Goal: Task Accomplishment & Management: Manage account settings

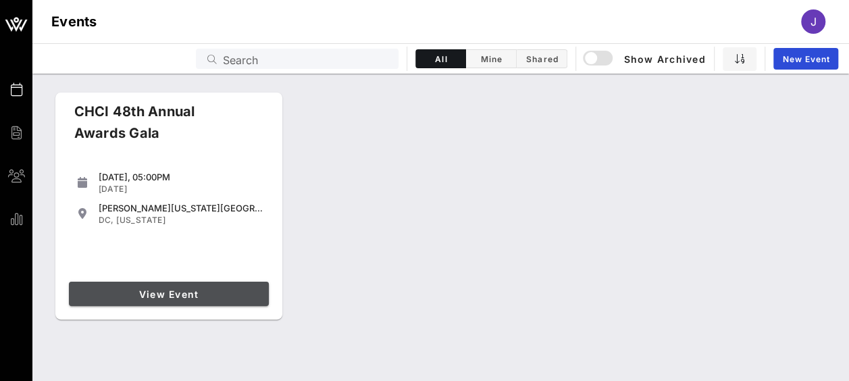
click at [209, 298] on span "View Event" at bounding box center [168, 293] width 189 height 11
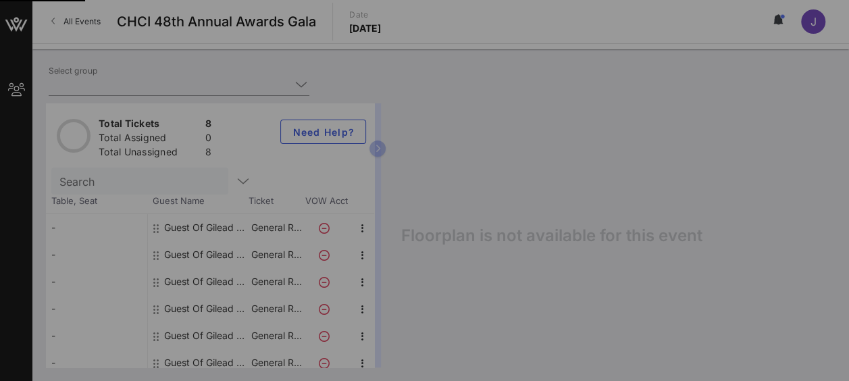
type input "Gilead Sciences (Gilead Sciences) [[PERSON_NAME], [EMAIL_ADDRESS][DOMAIN_NAME]]"
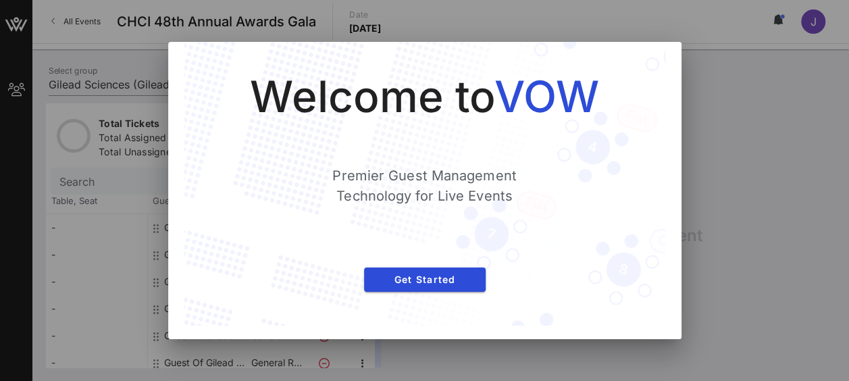
click at [728, 262] on div at bounding box center [424, 190] width 849 height 381
click at [466, 284] on span "Get Started" at bounding box center [425, 279] width 100 height 11
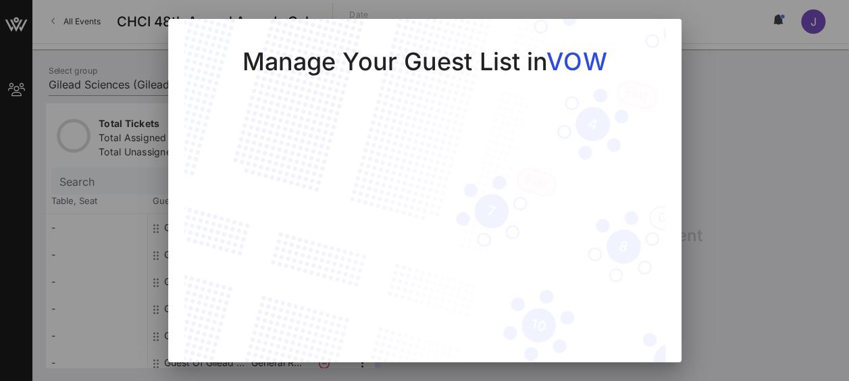
click at [767, 162] on div at bounding box center [424, 190] width 849 height 381
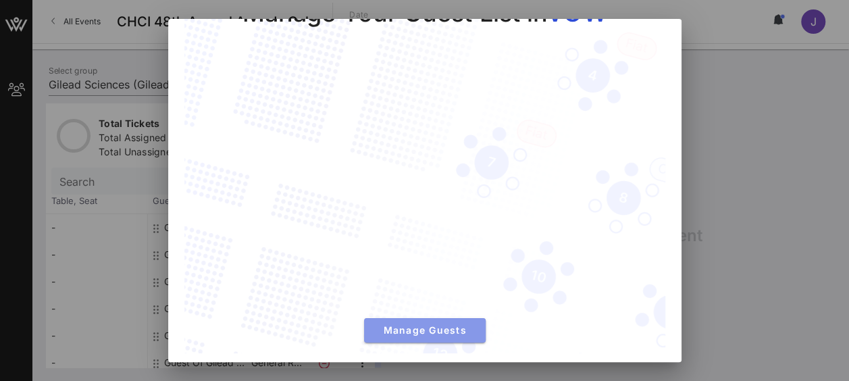
click at [454, 327] on span "Manage Guests" at bounding box center [425, 329] width 100 height 11
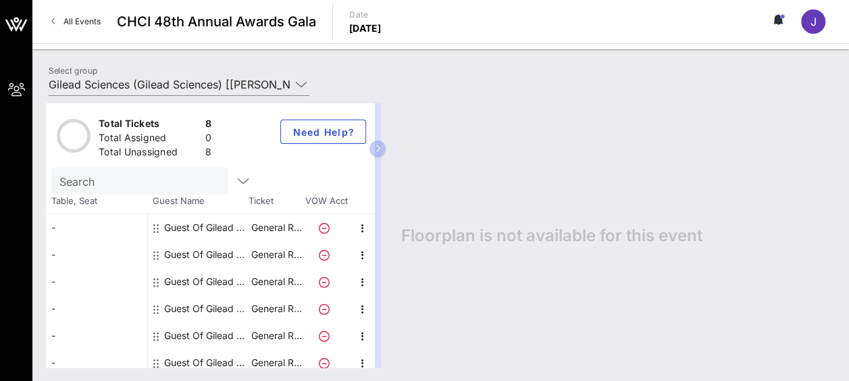
drag, startPoint x: 388, startPoint y: 145, endPoint x: 419, endPoint y: 145, distance: 31.1
click at [419, 145] on div "Total Tickets 8 Total Assigned 0 Total Unassigned 8 Need Help? Search Table, Se…" at bounding box center [441, 235] width 790 height 264
click at [226, 226] on div "Guest Of Gilead Sciences" at bounding box center [206, 227] width 85 height 27
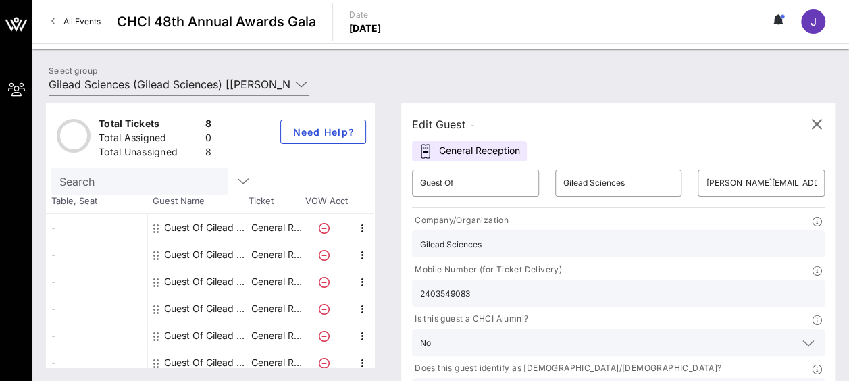
click at [224, 251] on div "Guest Of Gilead Sciences" at bounding box center [206, 254] width 85 height 27
type input "[PERSON_NAME][EMAIL_ADDRESS][PERSON_NAME][DOMAIN_NAME]"
type input "3135068311"
click at [222, 279] on div "Guest Of Gilead Sciences" at bounding box center [206, 281] width 85 height 27
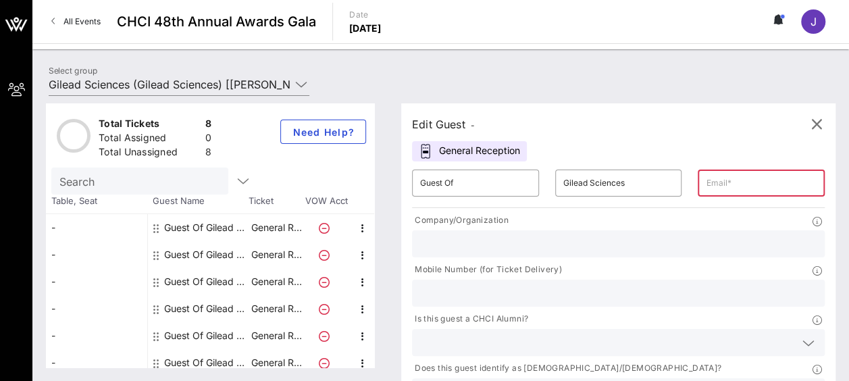
scroll to position [62, 0]
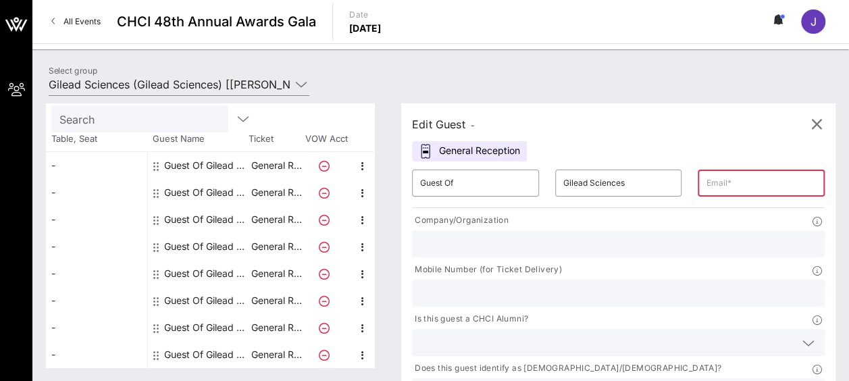
click at [224, 353] on div "Guest Of Gilead Sciences" at bounding box center [206, 354] width 85 height 27
type input "[EMAIL_ADDRESS][DOMAIN_NAME]"
type input "Gilead Sciences"
type input "3238934495"
type input "Gilead Sciences"
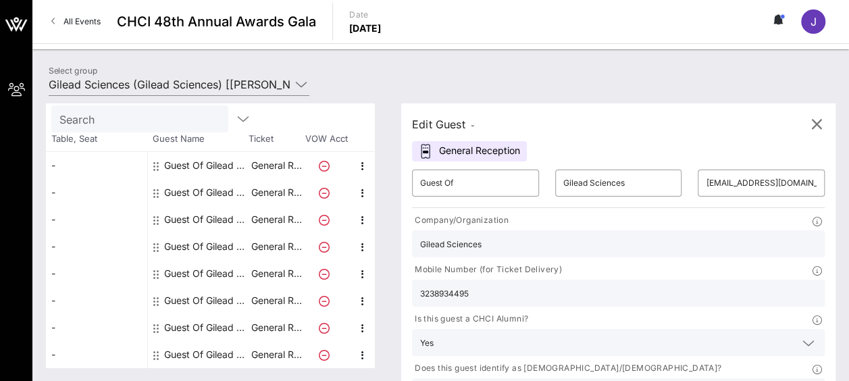
click at [218, 325] on div "Guest Of Gilead Sciences" at bounding box center [206, 327] width 85 height 27
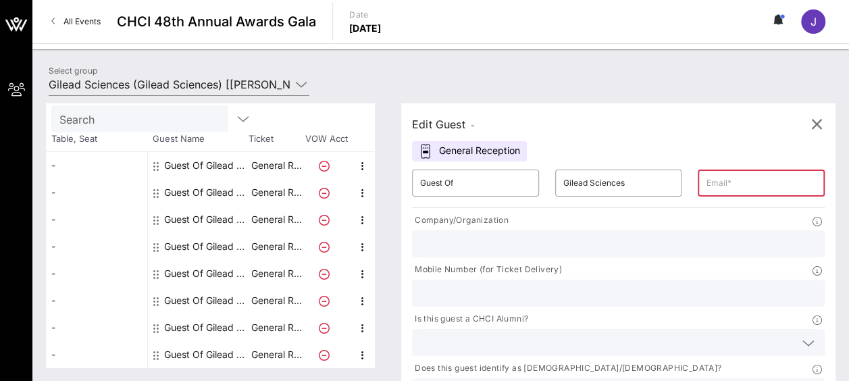
click at [220, 295] on div "Guest Of Gilead Sciences" at bounding box center [206, 300] width 85 height 27
click at [223, 307] on div "Guest Of Gilead Sciences" at bounding box center [206, 300] width 85 height 27
click at [280, 328] on p "General R…" at bounding box center [276, 327] width 54 height 27
click at [224, 219] on div "Guest Of Gilead Sciences" at bounding box center [206, 219] width 85 height 27
click at [215, 213] on div "Guest Of Gilead Sciences" at bounding box center [206, 219] width 85 height 27
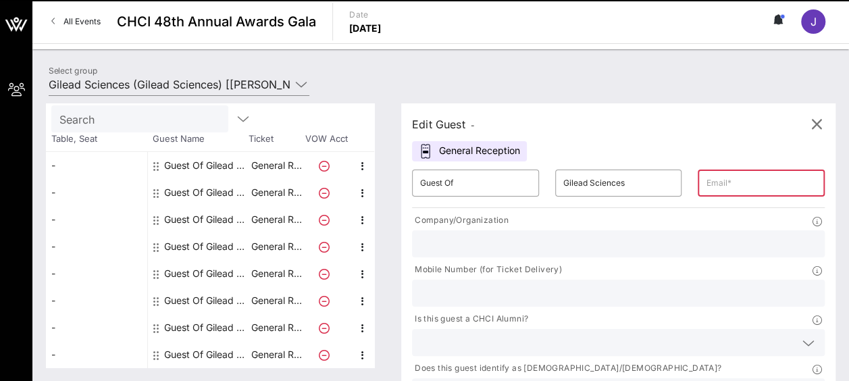
click at [213, 244] on div "Guest Of Gilead Sciences" at bounding box center [206, 246] width 85 height 27
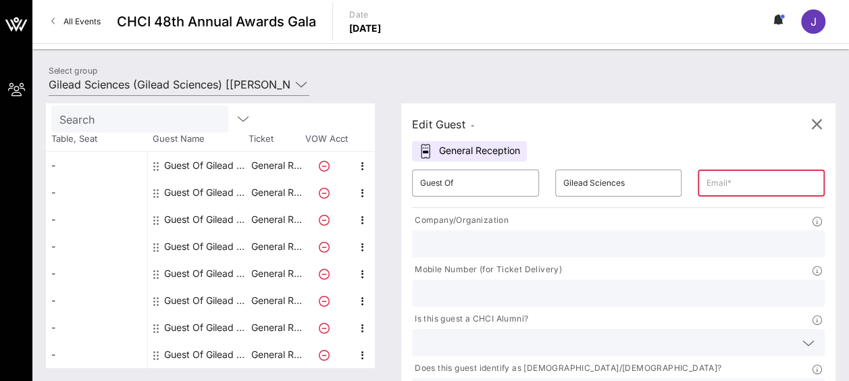
click at [224, 188] on div "Guest Of Gilead Sciences" at bounding box center [206, 192] width 85 height 27
type input "[PERSON_NAME][EMAIL_ADDRESS][PERSON_NAME][DOMAIN_NAME]"
type input "Gilead Sciences"
type input "3135068311"
type input "Gilead Sciences"
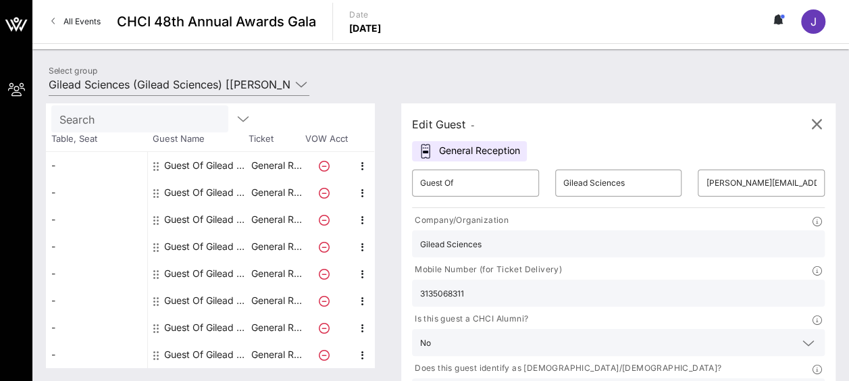
click at [224, 245] on div "Guest Of Gilead Sciences" at bounding box center [206, 246] width 85 height 27
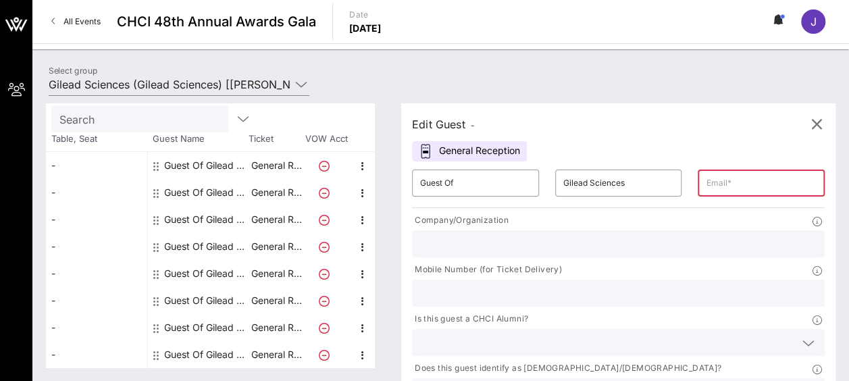
click at [706, 181] on input "text" at bounding box center [761, 183] width 111 height 22
type input "[EMAIL_ADDRESS][DOMAIN_NAME]"
click at [482, 249] on input "text" at bounding box center [618, 244] width 396 height 18
type input "Gilead Sciences"
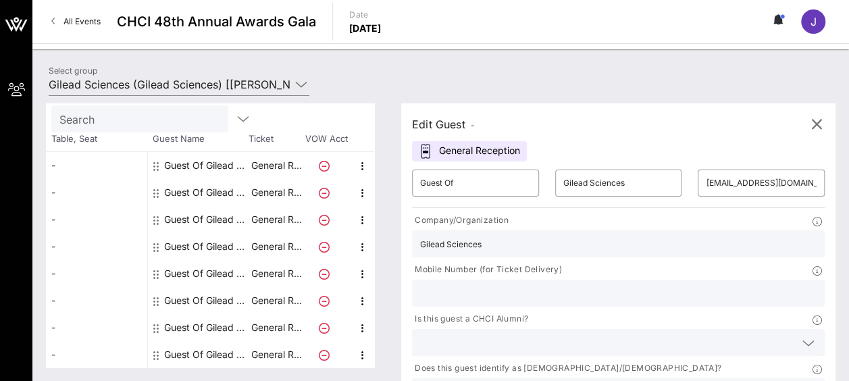
click at [628, 284] on input "text" at bounding box center [618, 293] width 396 height 18
type input "2403466807"
click at [802, 335] on icon at bounding box center [808, 343] width 12 height 16
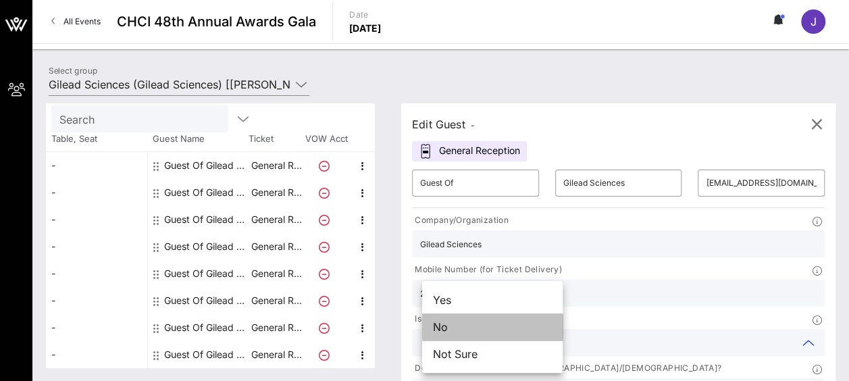
click at [489, 323] on div "No" at bounding box center [492, 326] width 140 height 27
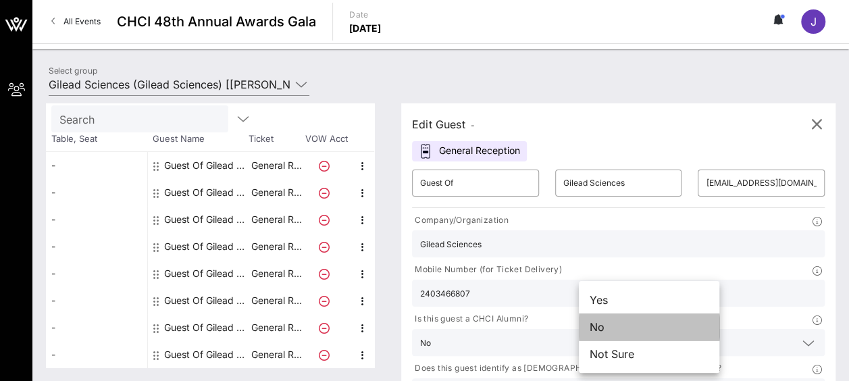
click at [667, 326] on div "No" at bounding box center [649, 326] width 140 height 27
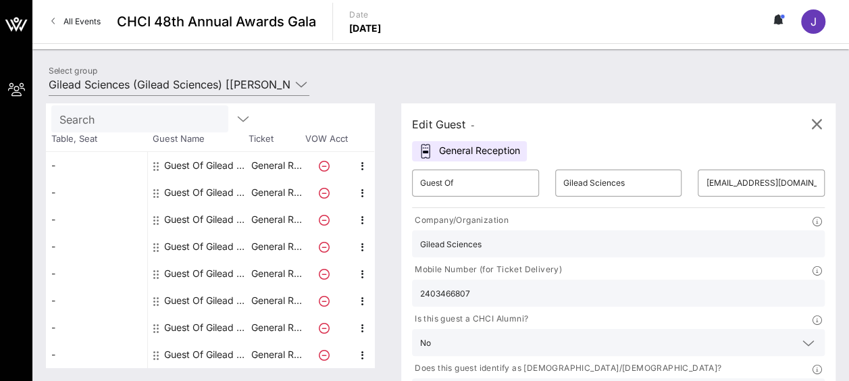
scroll to position [5, 0]
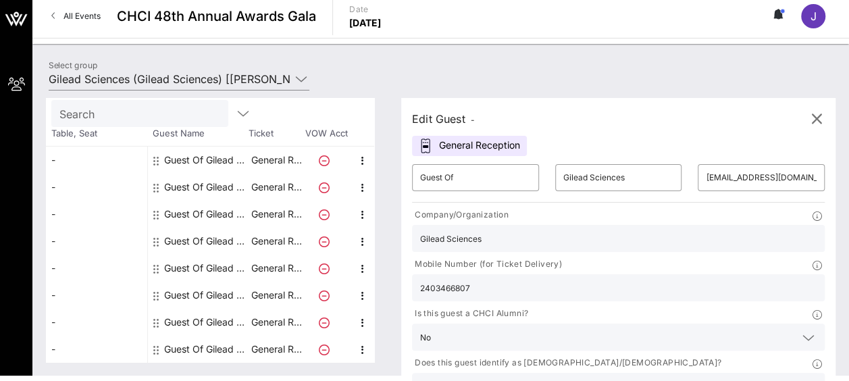
type input "Gilead Sciences"
click at [269, 211] on p "General R…" at bounding box center [276, 214] width 54 height 27
click at [280, 246] on p "General R…" at bounding box center [276, 241] width 54 height 27
click at [276, 240] on p "General R…" at bounding box center [276, 241] width 54 height 27
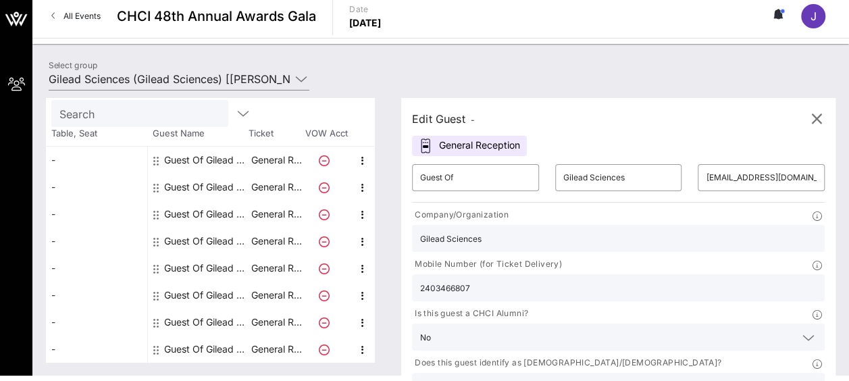
click at [193, 238] on div "Guest Of Gilead Sciences" at bounding box center [206, 241] width 85 height 27
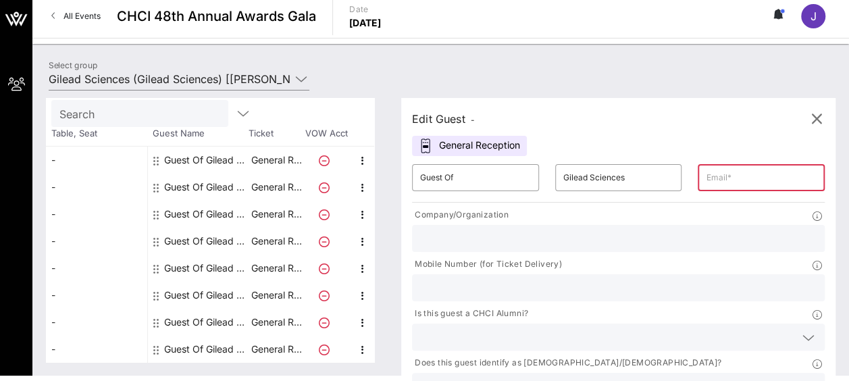
click at [209, 206] on div "Guest Of Gilead Sciences" at bounding box center [206, 214] width 85 height 27
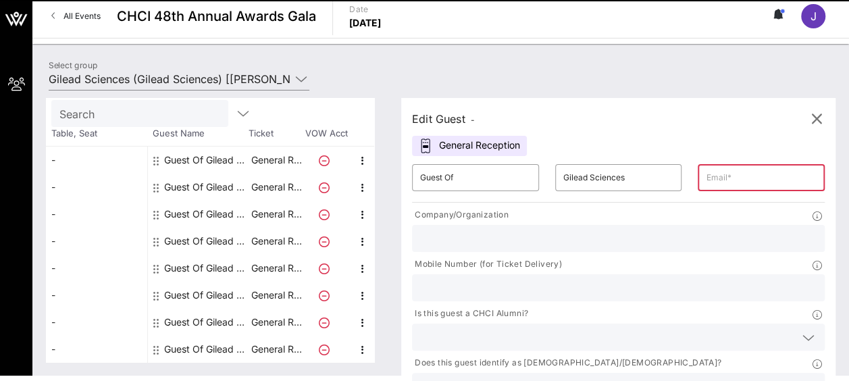
click at [211, 209] on div "Guest Of Gilead Sciences" at bounding box center [206, 214] width 85 height 27
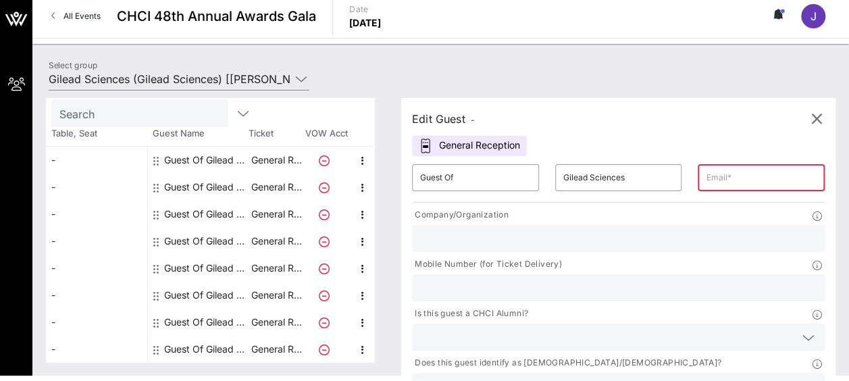
click at [211, 209] on div "Guest Of Gilead Sciences" at bounding box center [206, 214] width 85 height 27
click at [211, 182] on div "Guest Of Gilead Sciences" at bounding box center [206, 187] width 85 height 27
type input "[PERSON_NAME][EMAIL_ADDRESS][PERSON_NAME][DOMAIN_NAME]"
type input "Gilead Sciences"
type input "3135068311"
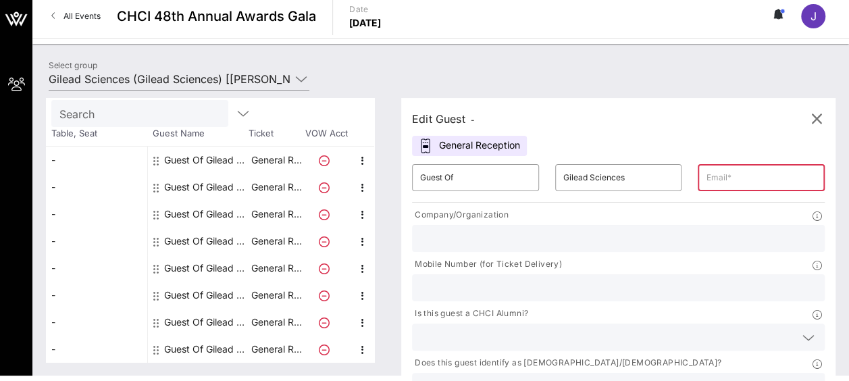
type input "Gilead Sciences"
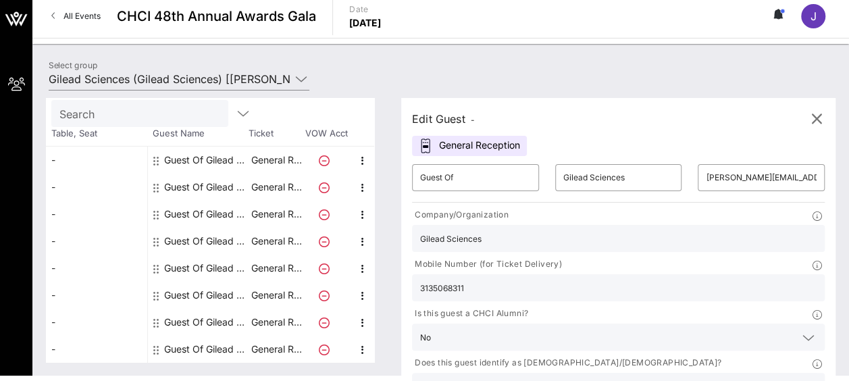
click at [211, 321] on div "Guest Of Gilead Sciences" at bounding box center [206, 322] width 85 height 27
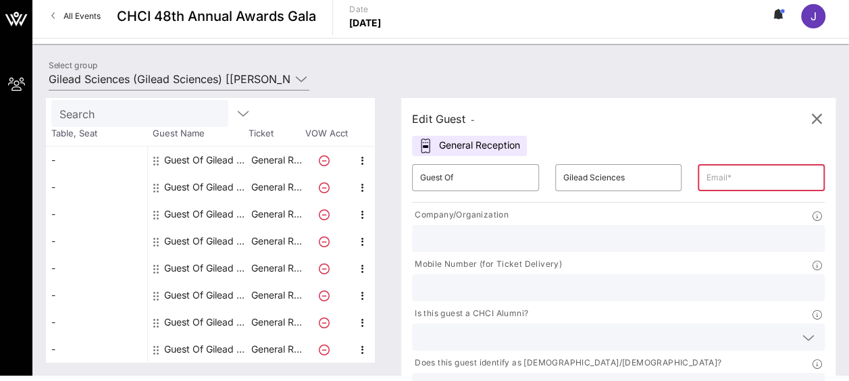
click at [211, 321] on div "Guest Of Gilead Sciences" at bounding box center [206, 322] width 85 height 27
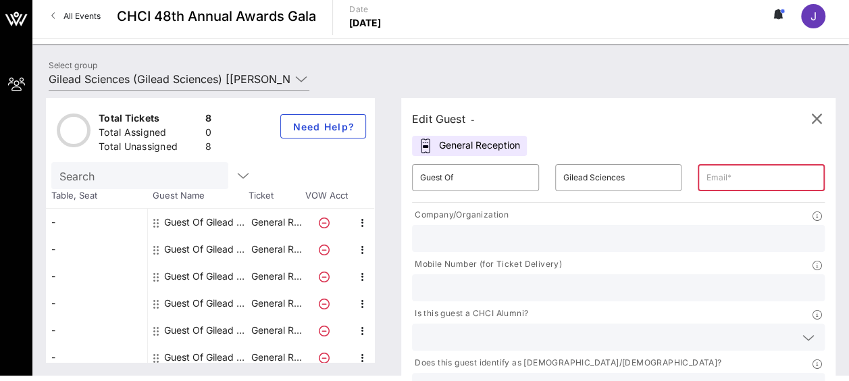
scroll to position [1, 0]
click at [240, 216] on div "Guest Of Gilead Sciences" at bounding box center [206, 221] width 85 height 27
type input "[PERSON_NAME][EMAIL_ADDRESS][DOMAIN_NAME]"
type input "Gilead Sciences"
type input "2403549083"
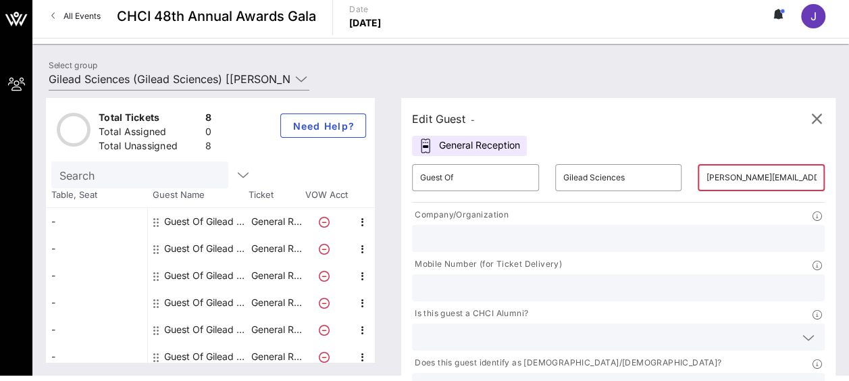
type input "Gilead Sciences"
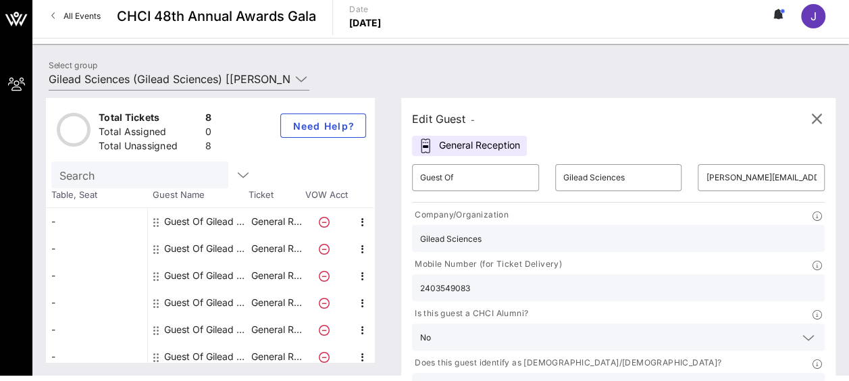
click at [240, 245] on div "Guest Of Gilead Sciences" at bounding box center [206, 248] width 85 height 27
type input "[PERSON_NAME][EMAIL_ADDRESS][PERSON_NAME][DOMAIN_NAME]"
type input "3135068311"
click at [242, 273] on div "Guest Of Gilead Sciences" at bounding box center [206, 275] width 85 height 27
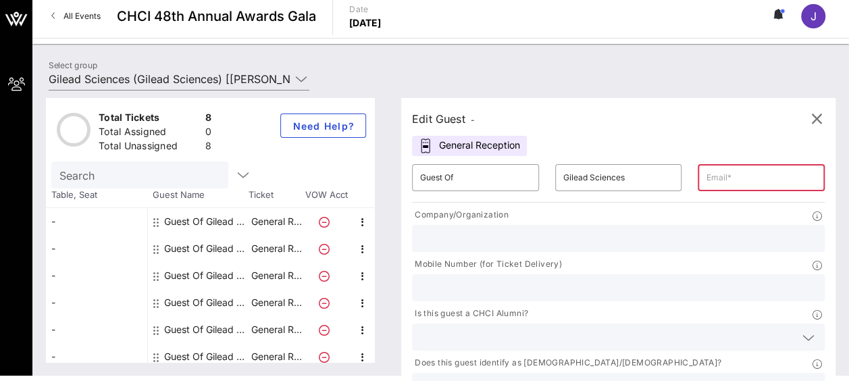
click at [245, 304] on div "Guest Of Gilead Sciences" at bounding box center [206, 302] width 85 height 27
click at [239, 326] on div "Guest Of Gilead Sciences" at bounding box center [206, 329] width 85 height 27
click at [238, 355] on div "Guest Of Gilead Sciences" at bounding box center [206, 356] width 85 height 27
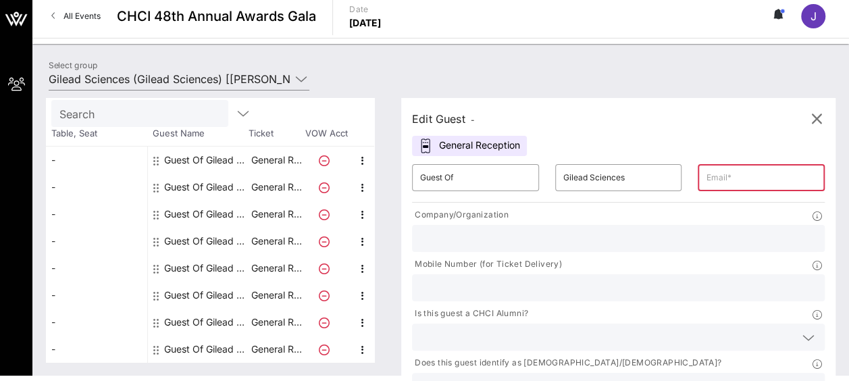
click at [236, 319] on div "Guest Of Gilead Sciences" at bounding box center [206, 322] width 85 height 27
click at [219, 163] on div "Guest Of Gilead Sciences" at bounding box center [206, 160] width 85 height 27
type input "[PERSON_NAME][EMAIL_ADDRESS][DOMAIN_NAME]"
type input "Gilead Sciences"
type input "2403549083"
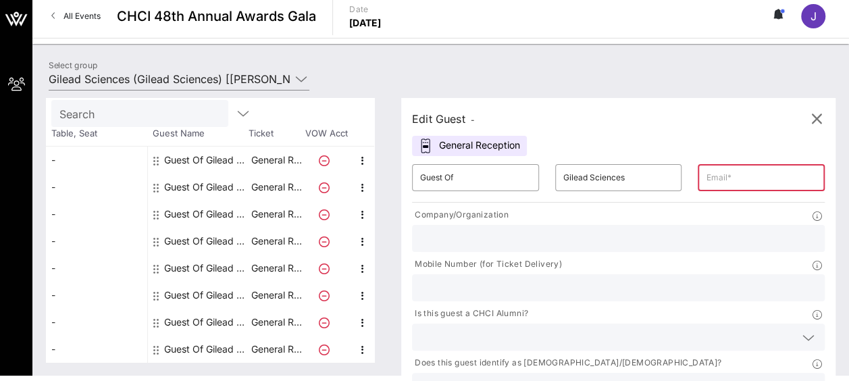
type input "Gilead Sciences"
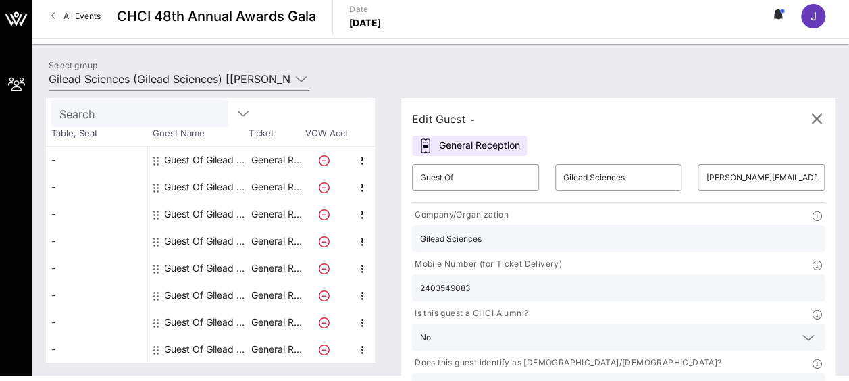
click at [222, 182] on div "Guest Of Gilead Sciences" at bounding box center [206, 187] width 85 height 27
type input "[PERSON_NAME][EMAIL_ADDRESS][PERSON_NAME][DOMAIN_NAME]"
type input "3135068311"
click at [232, 346] on div "Guest Of Gilead Sciences" at bounding box center [206, 349] width 85 height 27
type input "[EMAIL_ADDRESS][DOMAIN_NAME]"
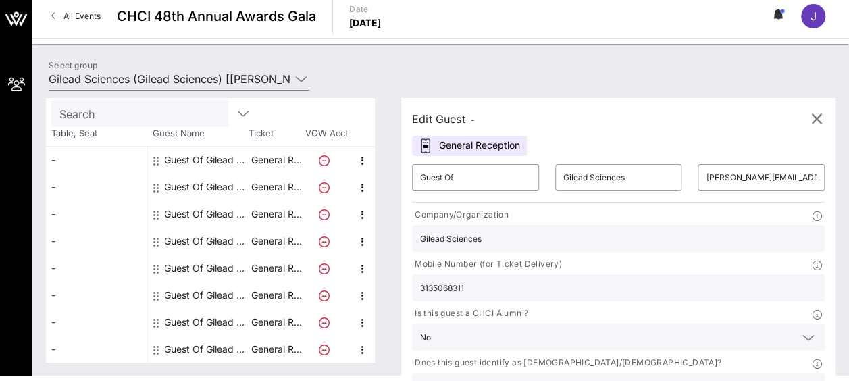
type input "3238934495"
click at [227, 322] on div "Guest Of Gilead Sciences" at bounding box center [206, 322] width 85 height 27
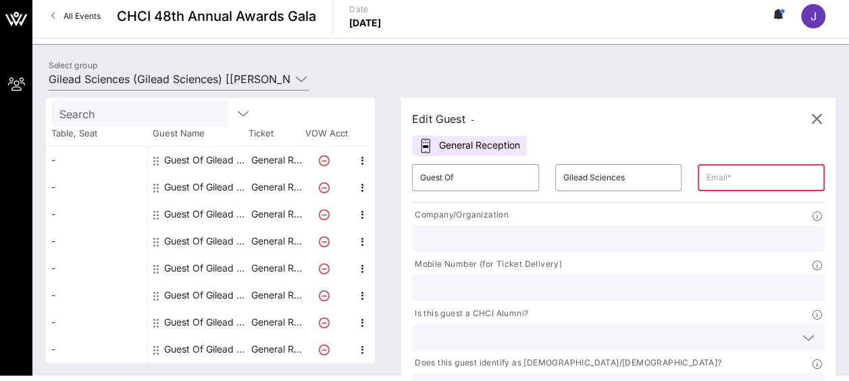
click at [222, 294] on div "Guest Of Gilead Sciences" at bounding box center [206, 295] width 85 height 27
click at [219, 284] on div "Guest Of Gilead Sciences" at bounding box center [206, 295] width 85 height 27
click at [235, 109] on icon "button" at bounding box center [243, 113] width 16 height 16
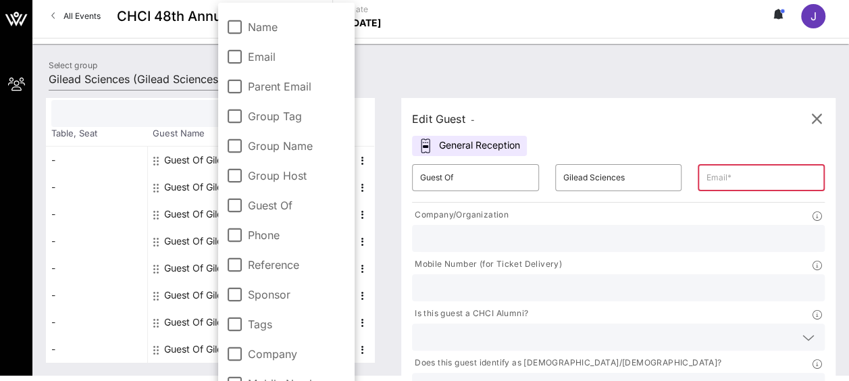
click at [178, 112] on input "text" at bounding box center [138, 114] width 158 height 18
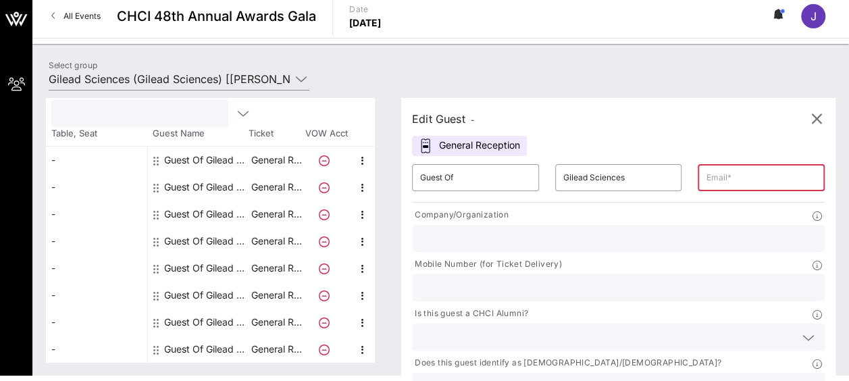
click at [212, 181] on div "Guest Of Gilead Sciences" at bounding box center [206, 187] width 85 height 27
type input "[PERSON_NAME][EMAIL_ADDRESS][PERSON_NAME][DOMAIN_NAME]"
type input "Gilead Sciences"
type input "3135068311"
type input "Gilead Sciences"
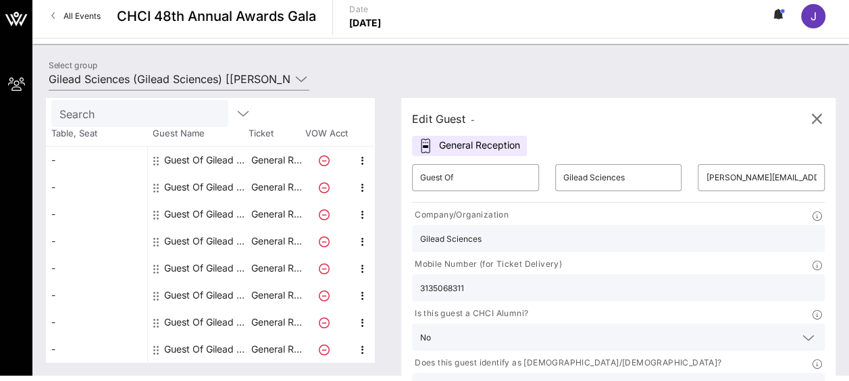
click at [205, 205] on div "Guest Of Gilead Sciences" at bounding box center [206, 214] width 85 height 27
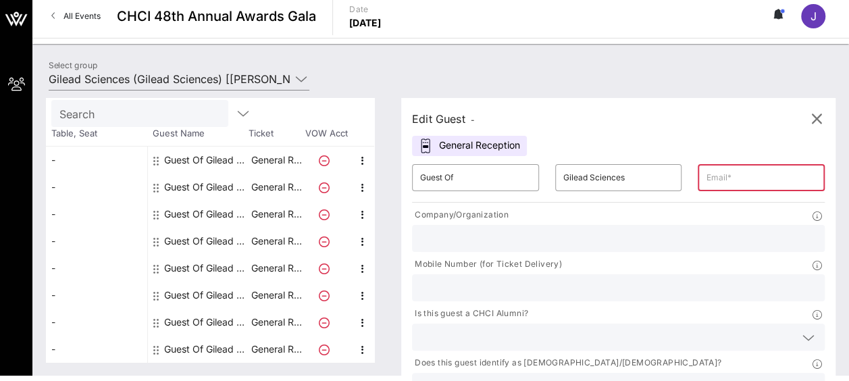
click at [204, 242] on div "Guest Of Gilead Sciences" at bounding box center [206, 241] width 85 height 27
click at [216, 216] on div "Guest Of Gilead Sciences" at bounding box center [206, 214] width 85 height 27
click at [216, 209] on div "Guest Of Gilead Sciences" at bounding box center [206, 214] width 85 height 27
click at [706, 175] on input "text" at bounding box center [761, 178] width 111 height 22
type input "[EMAIL_ADDRESS][DOMAIN_NAME]"
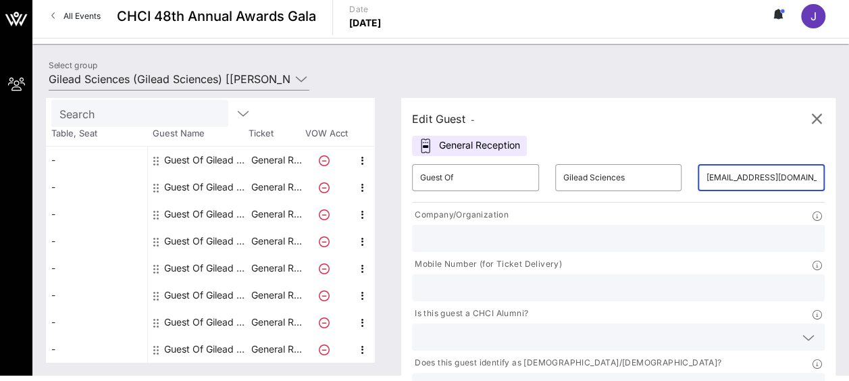
click at [511, 247] on div at bounding box center [618, 238] width 396 height 27
type input "Gilead Sciences"
click at [616, 279] on input "text" at bounding box center [618, 288] width 396 height 18
type input "2403466807"
click at [513, 328] on input "text" at bounding box center [607, 337] width 375 height 18
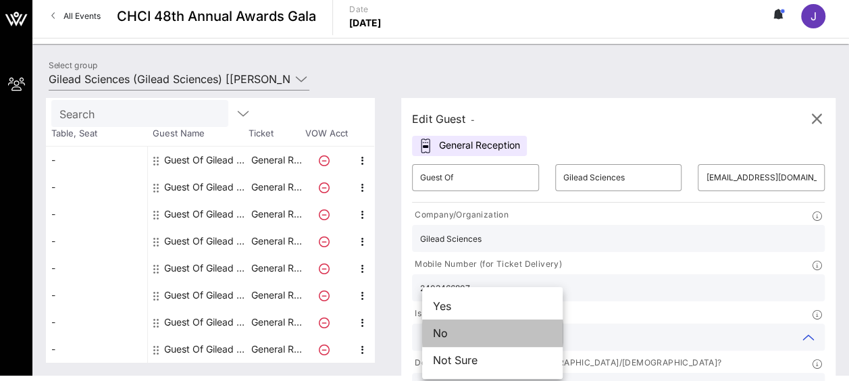
click at [512, 335] on div "No" at bounding box center [492, 332] width 140 height 27
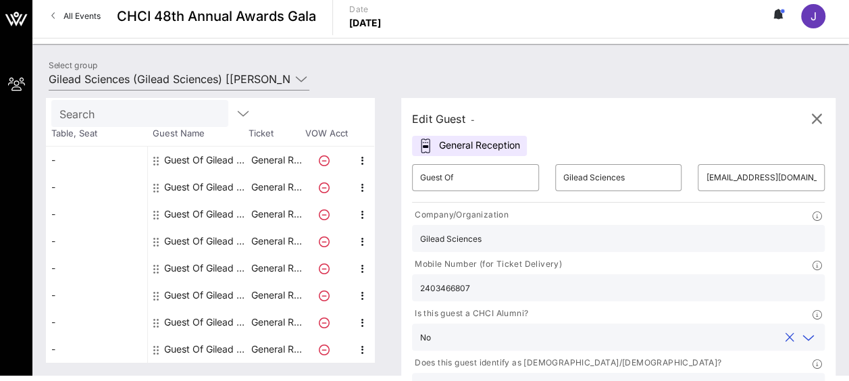
click at [612, 378] on input "text" at bounding box center [607, 387] width 375 height 18
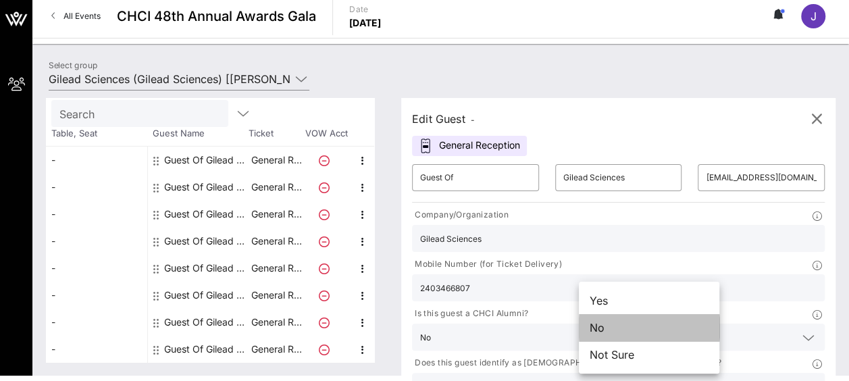
click at [616, 331] on div "No" at bounding box center [649, 327] width 140 height 27
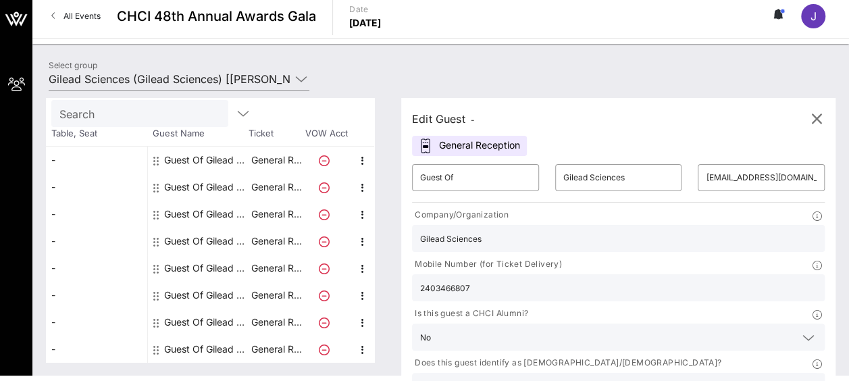
type input "Gilead Sciences"
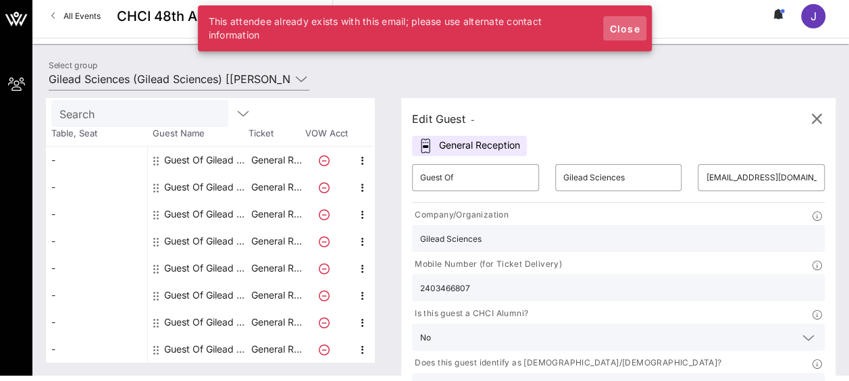
click at [634, 28] on span "Close" at bounding box center [625, 28] width 32 height 11
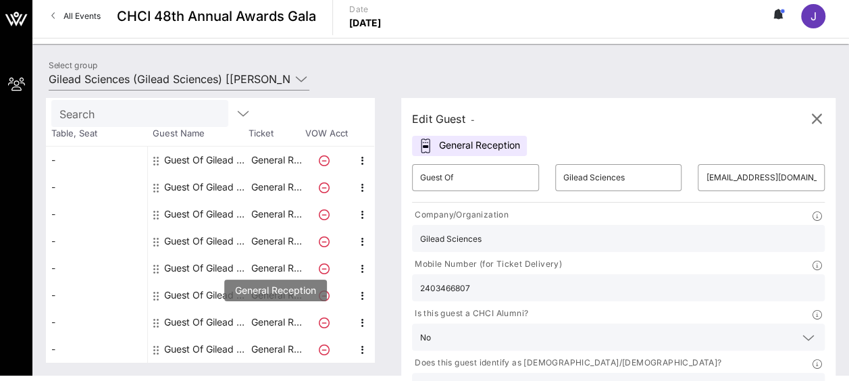
click at [286, 328] on p "General R…" at bounding box center [276, 322] width 54 height 27
click at [286, 327] on p "General R…" at bounding box center [276, 322] width 54 height 27
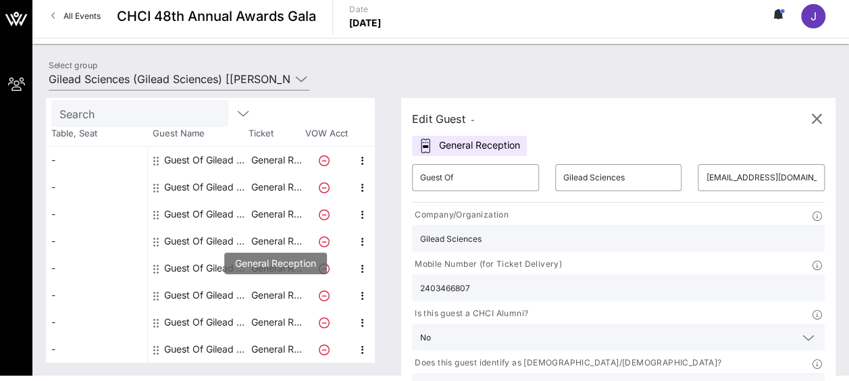
click at [276, 292] on p "General R…" at bounding box center [276, 295] width 54 height 27
click at [815, 116] on icon "button" at bounding box center [816, 119] width 16 height 16
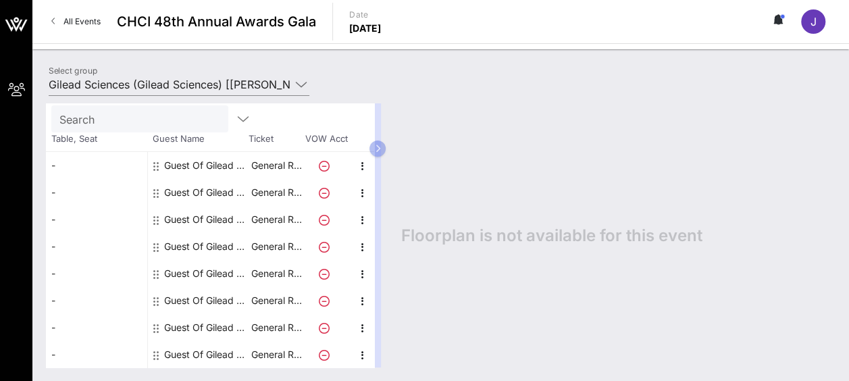
scroll to position [0, 0]
click at [282, 215] on p "General R…" at bounding box center [276, 219] width 54 height 27
click at [240, 354] on div "Guest Of Gilead Sciences" at bounding box center [206, 354] width 85 height 27
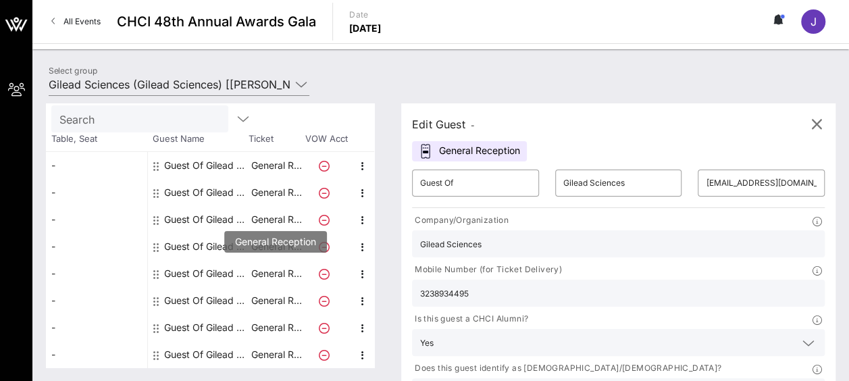
scroll to position [5, 0]
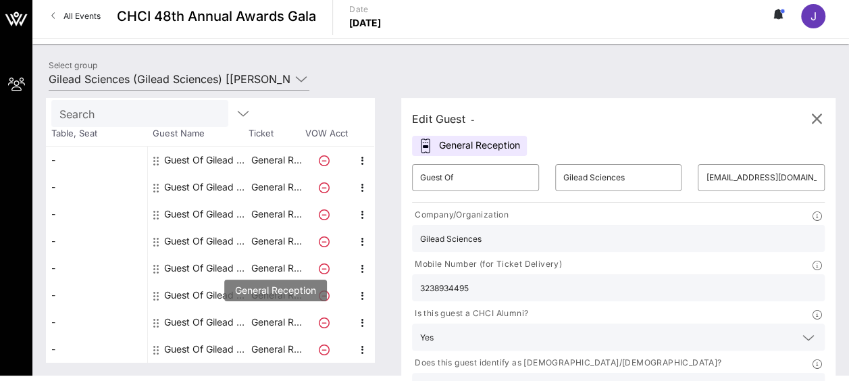
click at [263, 319] on p "General R…" at bounding box center [276, 322] width 54 height 27
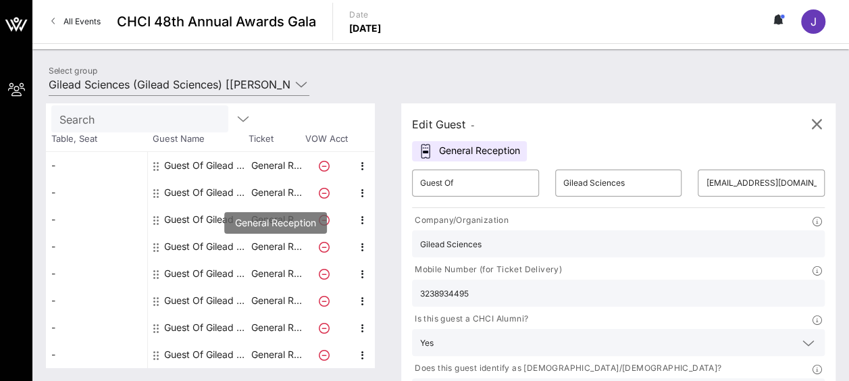
scroll to position [0, 0]
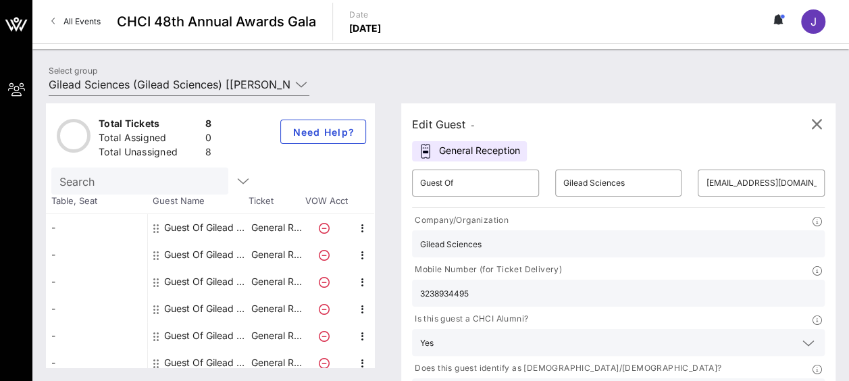
click at [162, 186] on input "Search" at bounding box center [138, 181] width 158 height 18
click at [235, 180] on icon "button" at bounding box center [243, 181] width 16 height 16
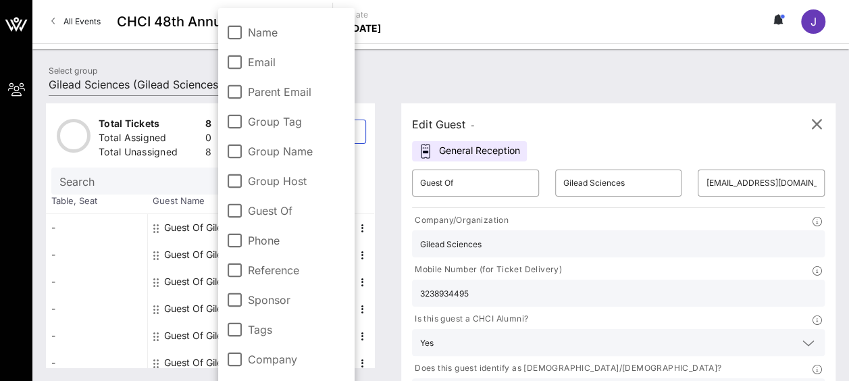
click at [263, 26] on label "Name" at bounding box center [297, 33] width 99 height 14
click at [74, 304] on div "-" at bounding box center [96, 308] width 101 height 27
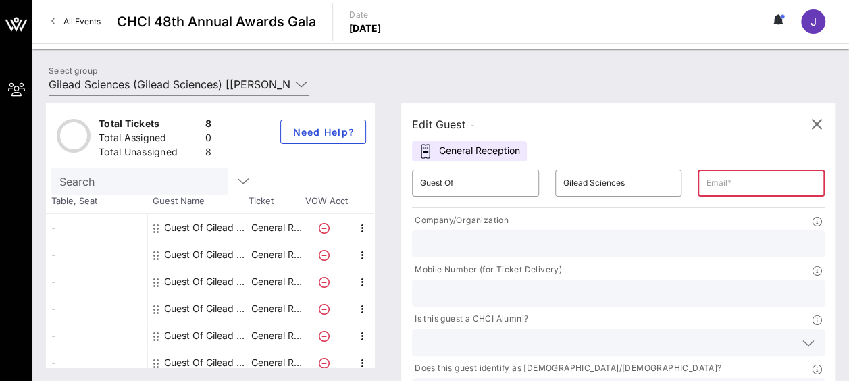
scroll to position [5, 0]
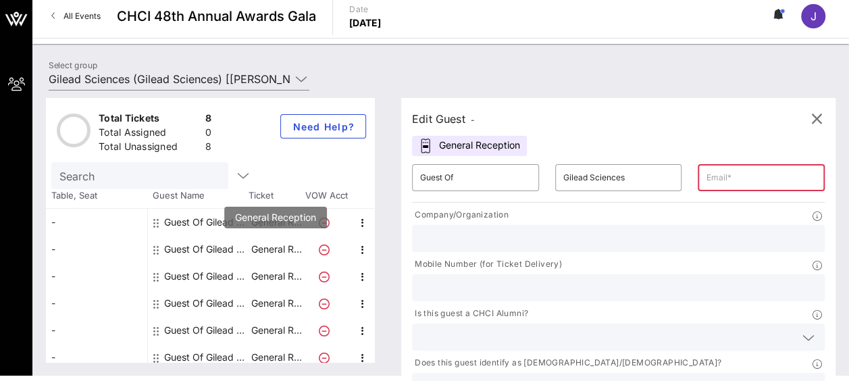
click at [281, 240] on p "General R…" at bounding box center [276, 249] width 54 height 27
click at [706, 178] on input "text" at bounding box center [761, 178] width 111 height 22
paste input "[EMAIL_ADDRESS][DOMAIN_NAME]"
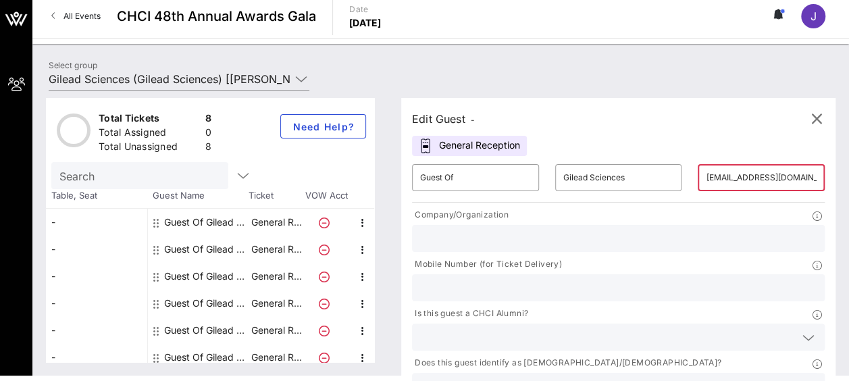
scroll to position [0, 42]
type input "[EMAIL_ADDRESS][DOMAIN_NAME]"
click at [480, 243] on input "text" at bounding box center [618, 239] width 396 height 18
paste input "[EMAIL_ADDRESS][DOMAIN_NAME]"
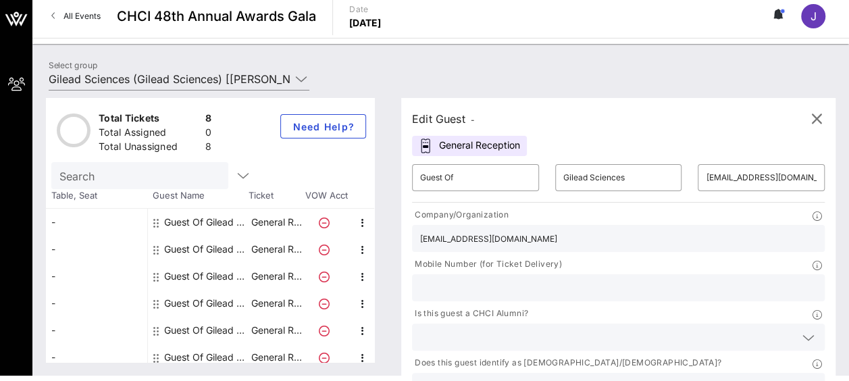
drag, startPoint x: 474, startPoint y: 236, endPoint x: 351, endPoint y: 245, distance: 123.2
click at [351, 245] on div "Total Tickets 8 Total Assigned 0 Total Unassigned 8 Need Help? Search Table, Se…" at bounding box center [441, 230] width 790 height 264
click at [524, 247] on div "[DOMAIN_NAME]" at bounding box center [618, 238] width 396 height 27
click at [514, 241] on input "[DOMAIN_NAME]" at bounding box center [618, 239] width 396 height 18
click at [451, 237] on input "califesciences" at bounding box center [618, 239] width 396 height 18
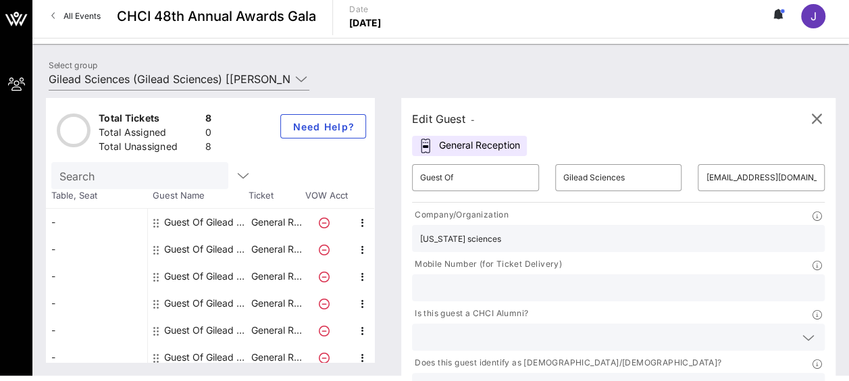
click at [473, 238] on input "[US_STATE] sciences" at bounding box center [618, 239] width 396 height 18
type input "[US_STATE] Life Sciences"
click at [617, 279] on input "text" at bounding box center [618, 288] width 396 height 18
paste input "[PHONE_NUMBER]"
type input "[PHONE_NUMBER]"
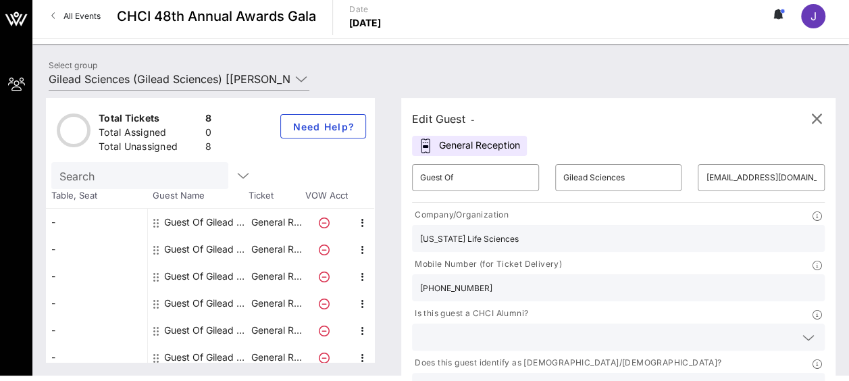
click at [617, 378] on input "text" at bounding box center [607, 387] width 375 height 18
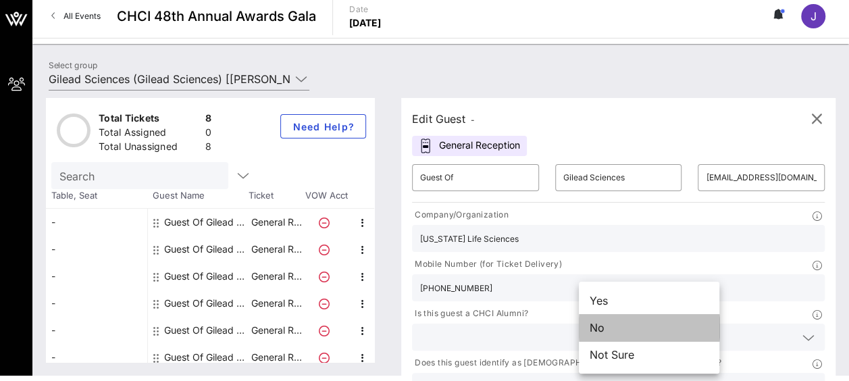
click at [644, 324] on div "No" at bounding box center [649, 327] width 140 height 27
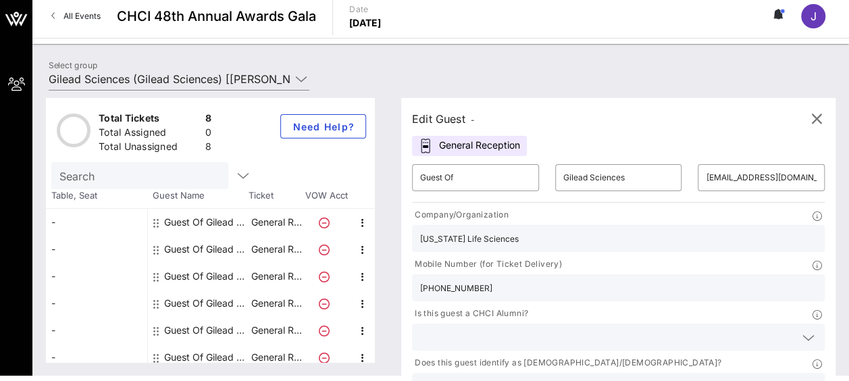
click at [802, 330] on icon at bounding box center [808, 338] width 12 height 16
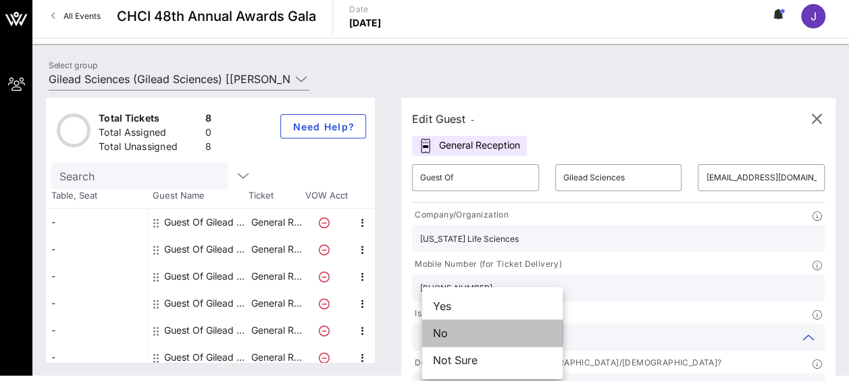
click at [520, 337] on div "No" at bounding box center [492, 332] width 140 height 27
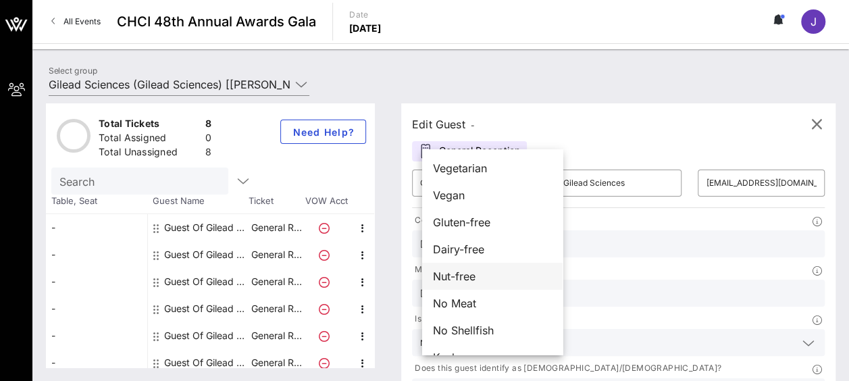
scroll to position [22, 0]
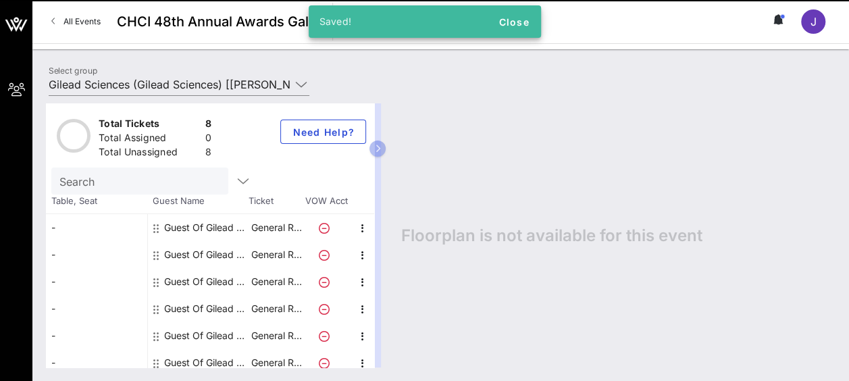
scroll to position [0, 0]
